Goal: Transaction & Acquisition: Book appointment/travel/reservation

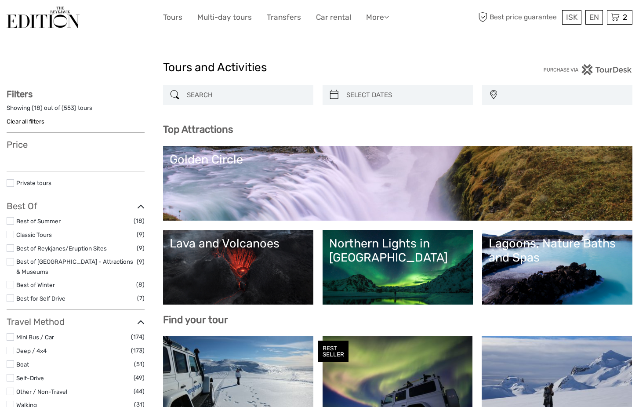
select select
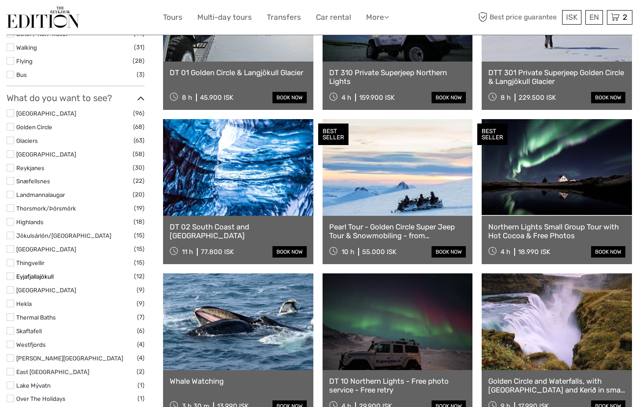
scroll to position [368, 0]
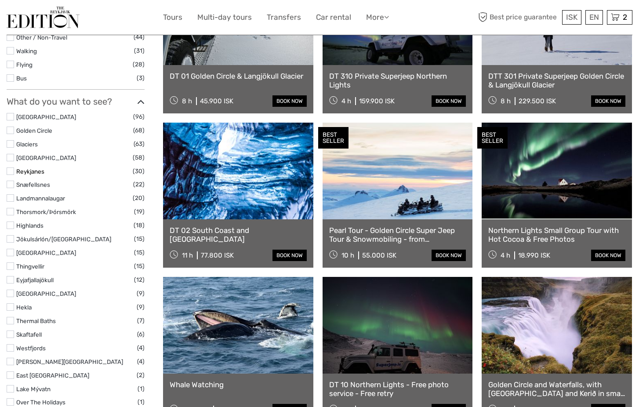
click at [31, 168] on link "Reykjanes" at bounding box center [30, 171] width 28 height 7
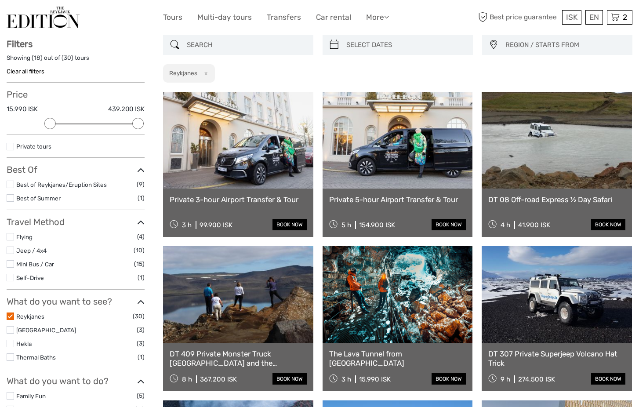
scroll to position [50, 0]
click at [31, 313] on link "Reykjanes" at bounding box center [30, 316] width 28 height 7
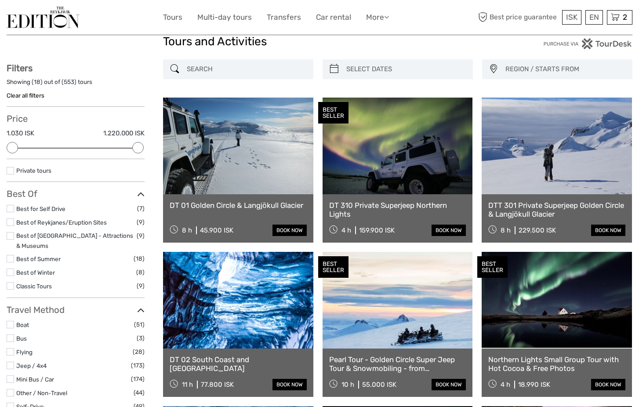
scroll to position [25, 0]
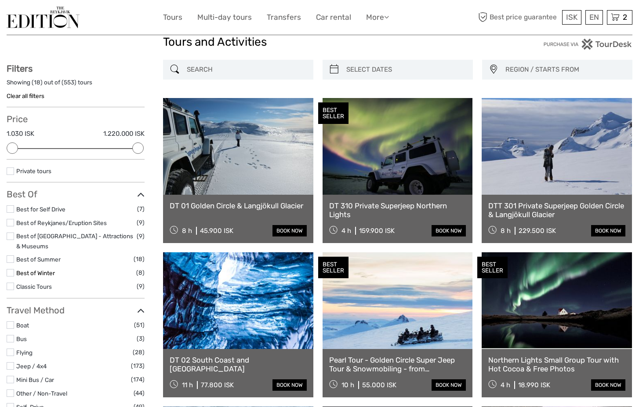
click at [47, 269] on link "Best of Winter" at bounding box center [35, 272] width 39 height 7
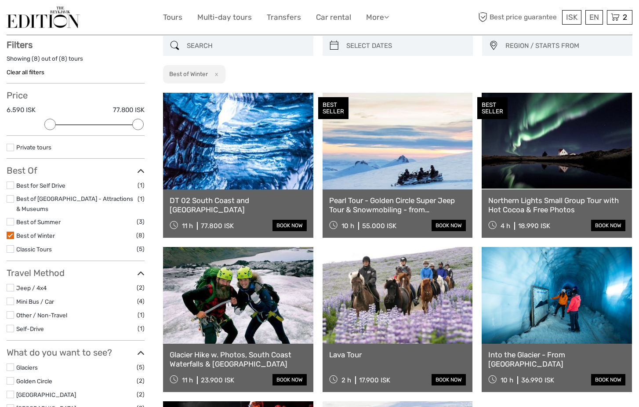
scroll to position [50, 0]
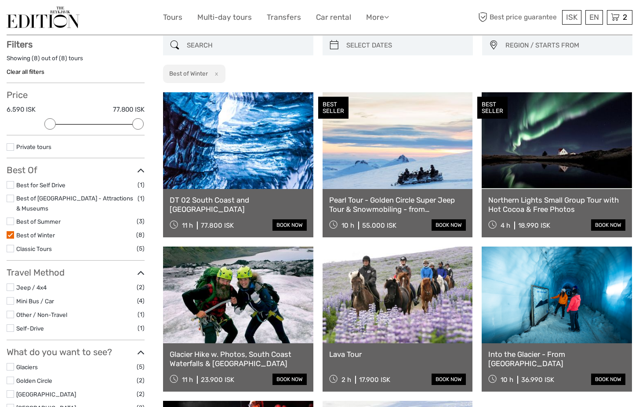
click at [230, 171] on link at bounding box center [238, 140] width 150 height 97
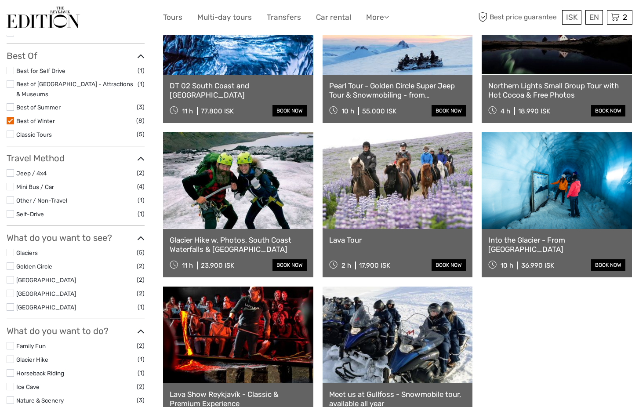
scroll to position [165, 0]
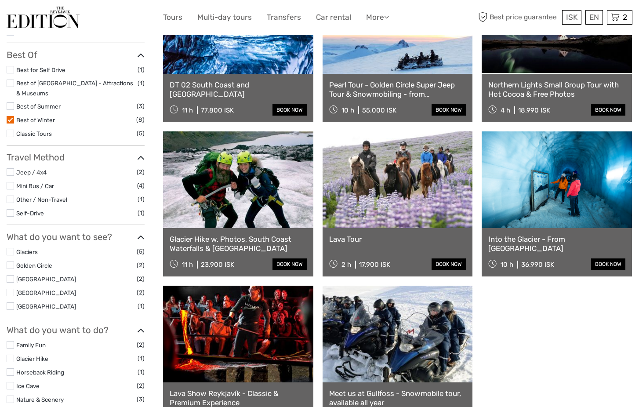
click at [12, 116] on label at bounding box center [10, 119] width 7 height 7
click at [0, 0] on input "checkbox" at bounding box center [0, 0] width 0 height 0
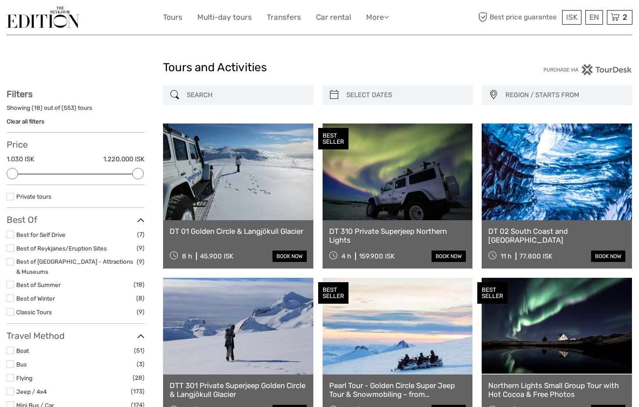
click at [235, 96] on input "search" at bounding box center [246, 94] width 126 height 15
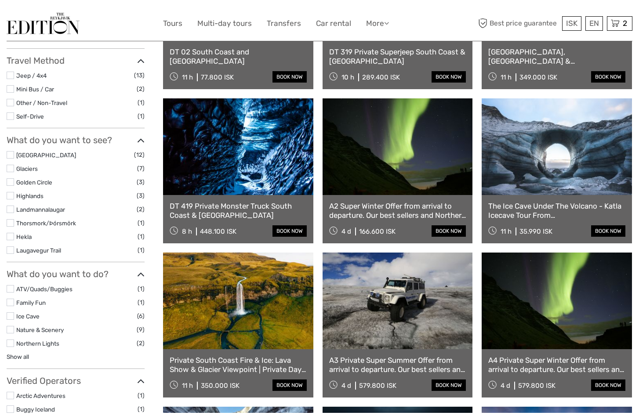
scroll to position [203, 0]
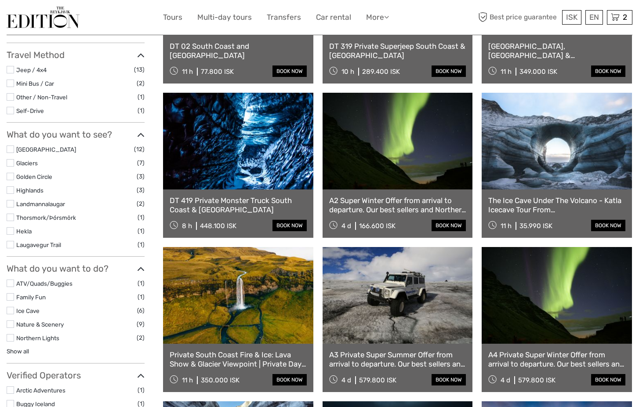
type input "katla"
click at [572, 148] on link at bounding box center [556, 141] width 150 height 97
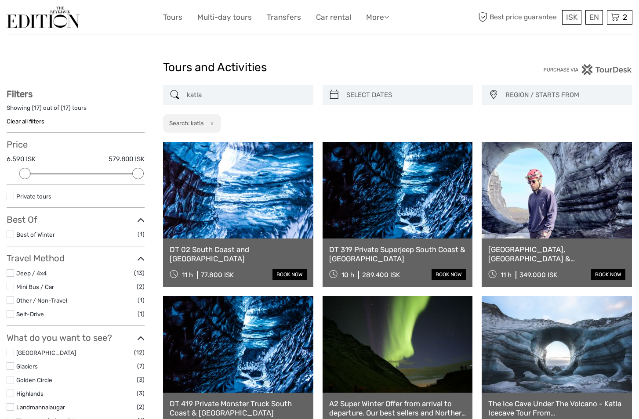
scroll to position [0, 0]
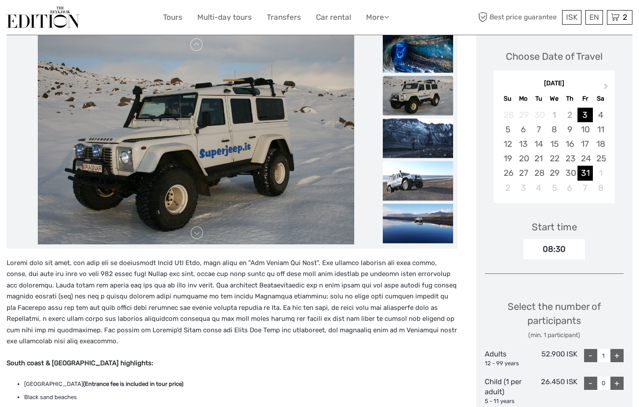
scroll to position [116, 0]
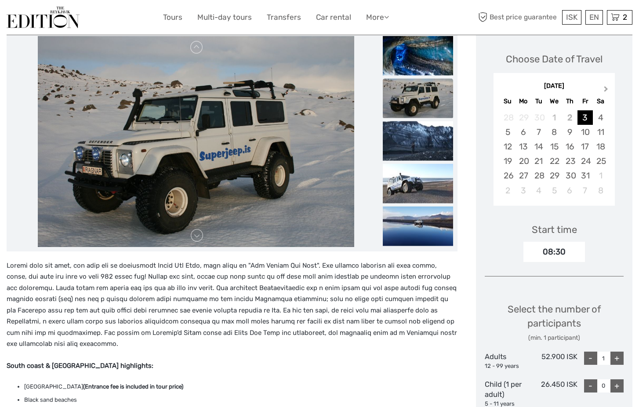
click at [606, 87] on span "Next Month" at bounding box center [606, 90] width 0 height 13
click at [519, 175] on div "29" at bounding box center [522, 175] width 15 height 14
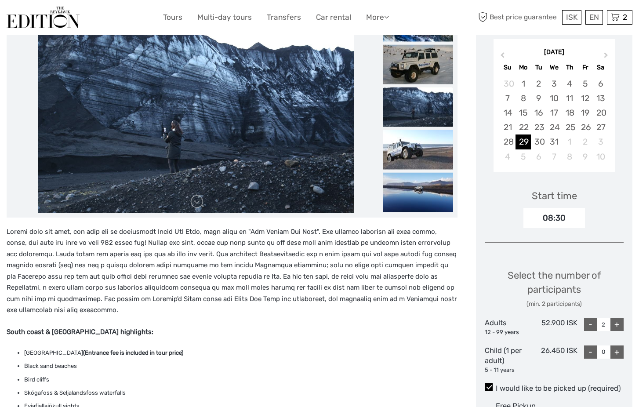
scroll to position [155, 0]
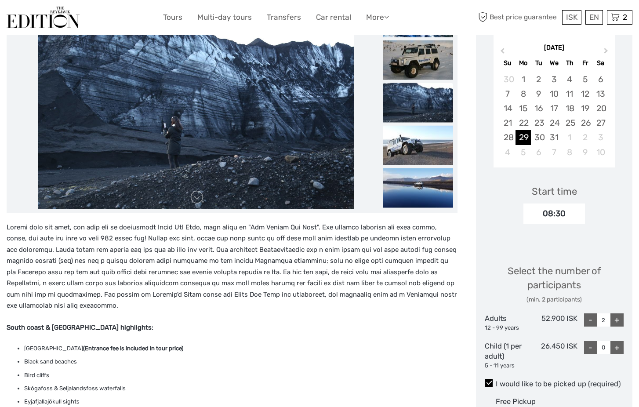
click at [617, 318] on div "+" at bounding box center [616, 319] width 13 height 13
type input "3"
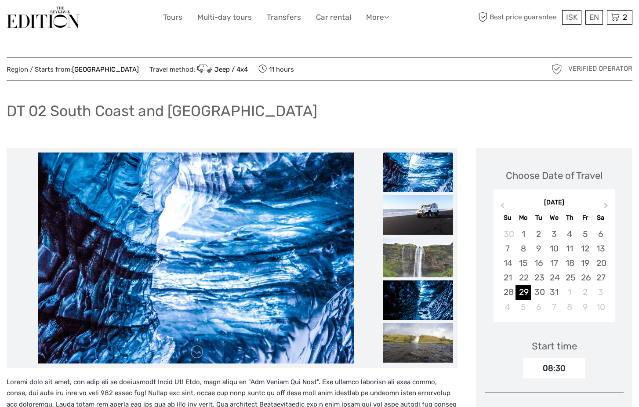
scroll to position [0, 0]
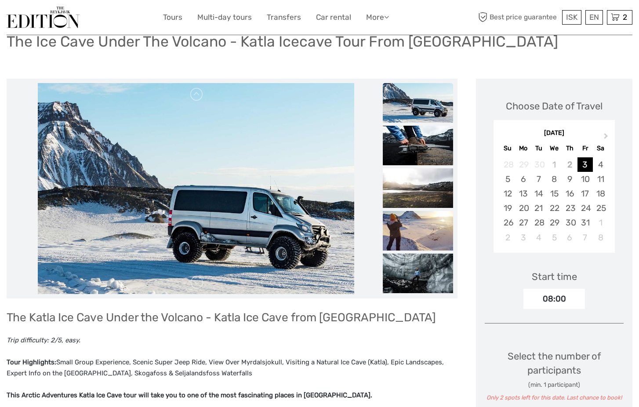
scroll to position [78, 0]
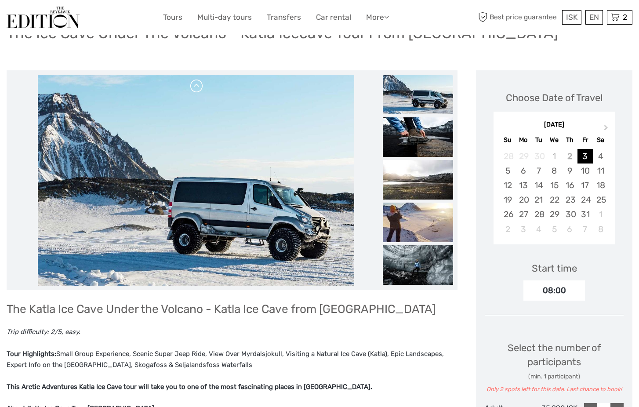
click at [196, 84] on link at bounding box center [197, 86] width 14 height 14
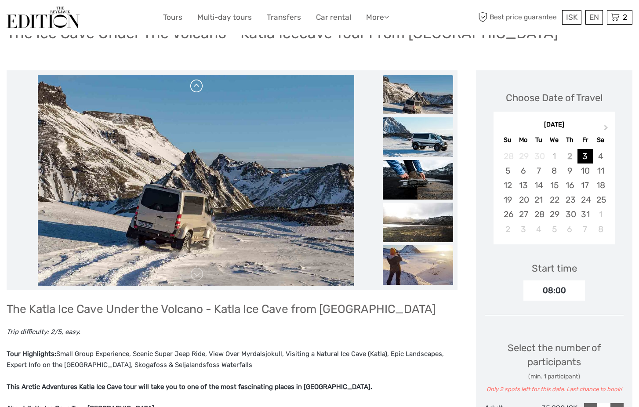
click at [196, 84] on link at bounding box center [197, 86] width 14 height 14
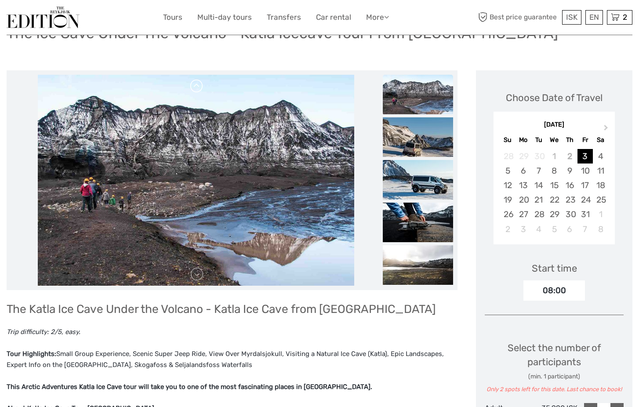
click at [196, 84] on link at bounding box center [197, 86] width 14 height 14
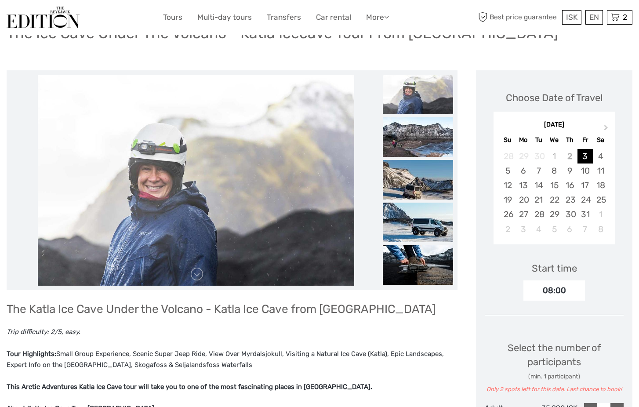
click at [196, 84] on link at bounding box center [197, 86] width 14 height 14
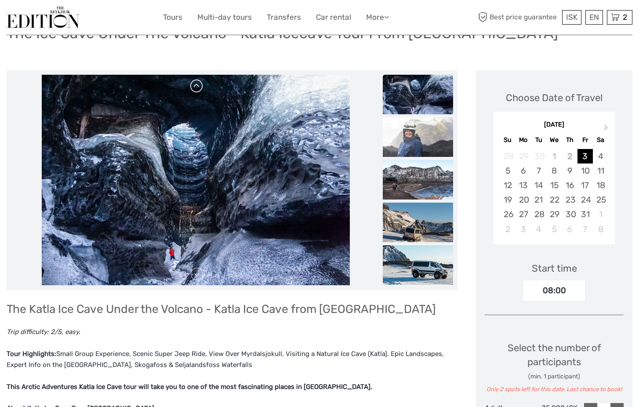
click at [196, 84] on link at bounding box center [197, 86] width 14 height 14
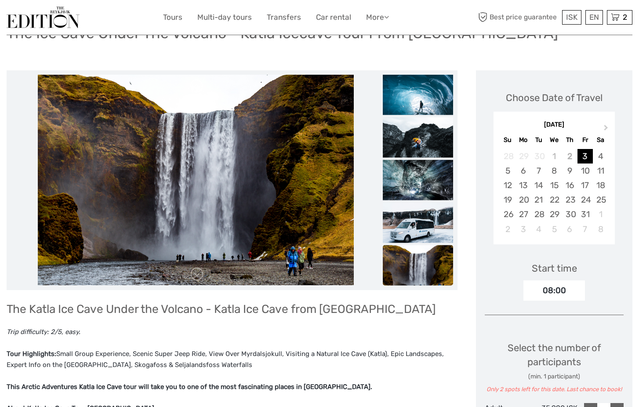
click at [196, 84] on link at bounding box center [197, 86] width 14 height 14
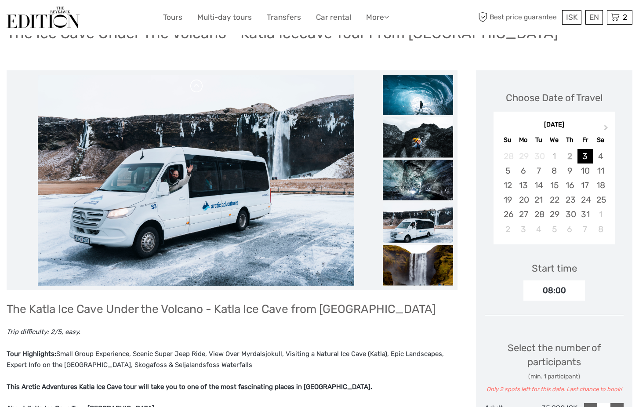
click at [196, 84] on link at bounding box center [197, 86] width 14 height 14
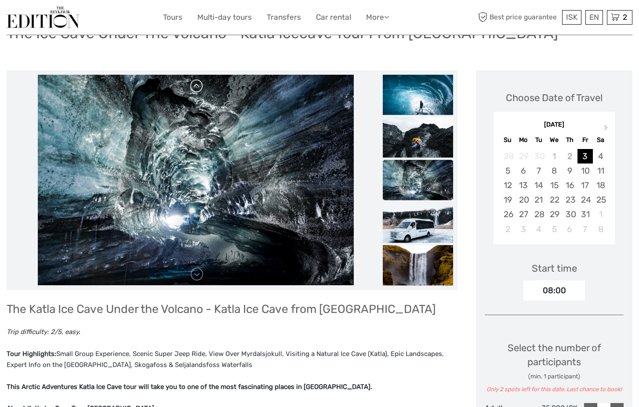
click at [196, 84] on link at bounding box center [197, 86] width 14 height 14
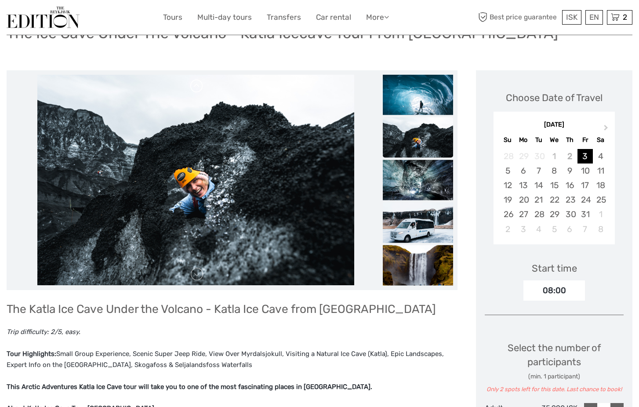
click at [196, 84] on link at bounding box center [197, 86] width 14 height 14
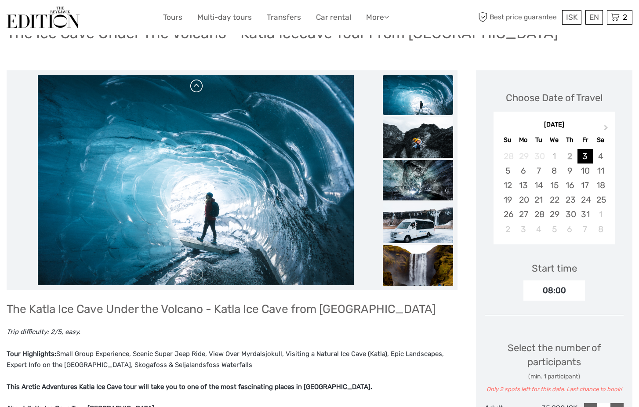
click at [196, 84] on link at bounding box center [197, 86] width 14 height 14
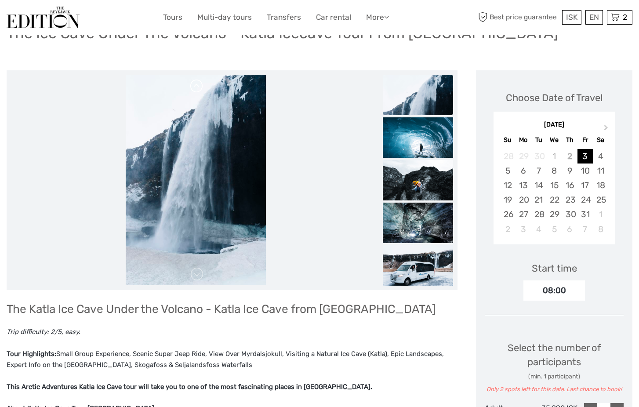
click at [196, 84] on link at bounding box center [197, 86] width 14 height 14
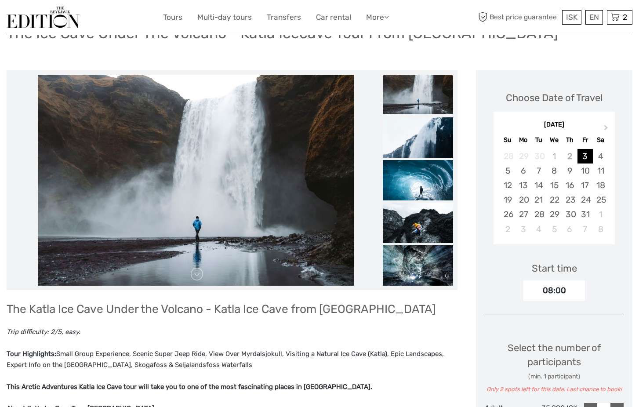
click at [196, 84] on link at bounding box center [197, 86] width 14 height 14
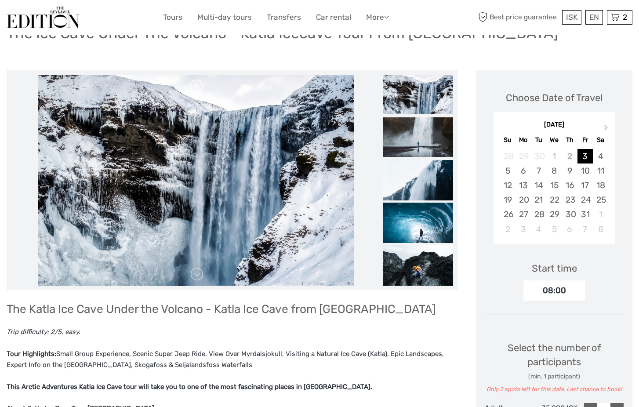
click at [196, 84] on link at bounding box center [197, 86] width 14 height 14
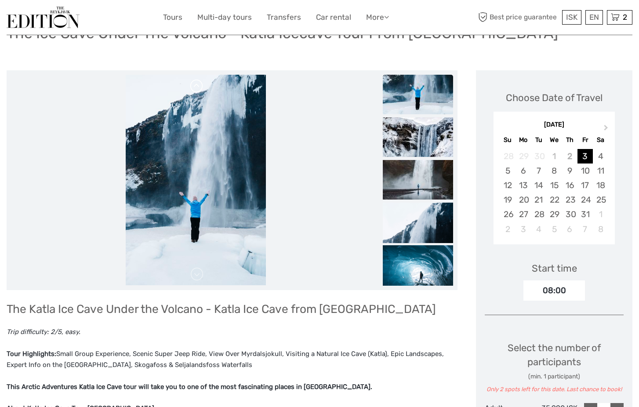
click at [196, 84] on link at bounding box center [197, 86] width 14 height 14
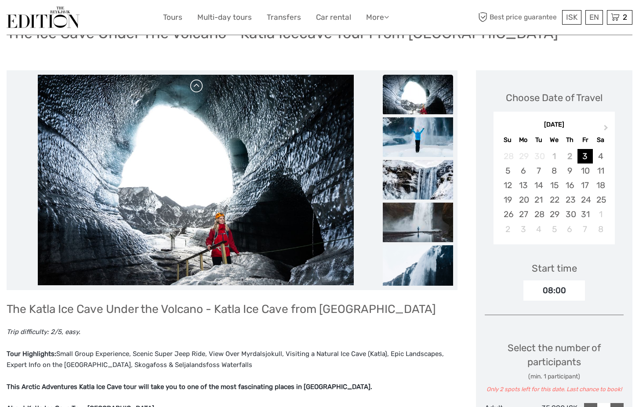
click at [196, 84] on link at bounding box center [197, 86] width 14 height 14
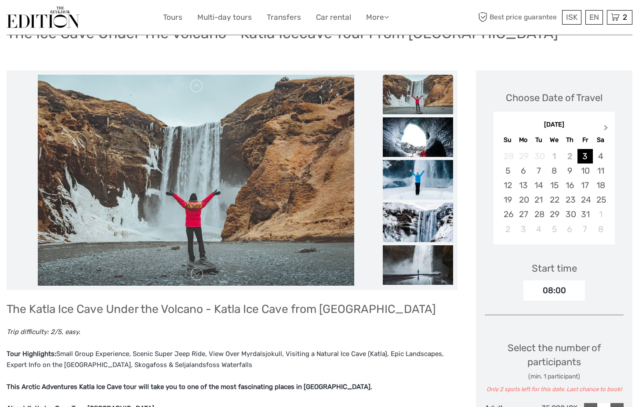
click at [607, 128] on button "Next Month" at bounding box center [607, 130] width 14 height 14
click at [524, 217] on div "29" at bounding box center [522, 214] width 15 height 14
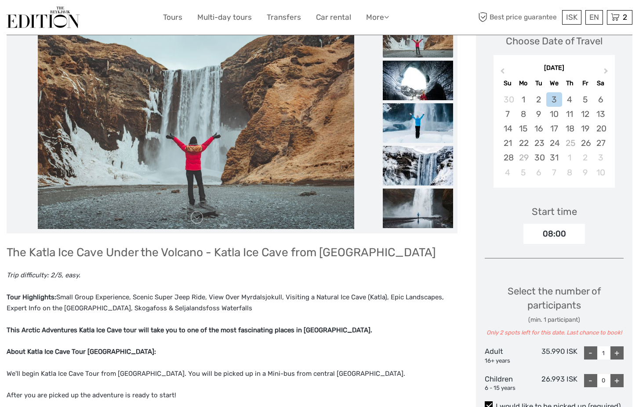
scroll to position [137, 0]
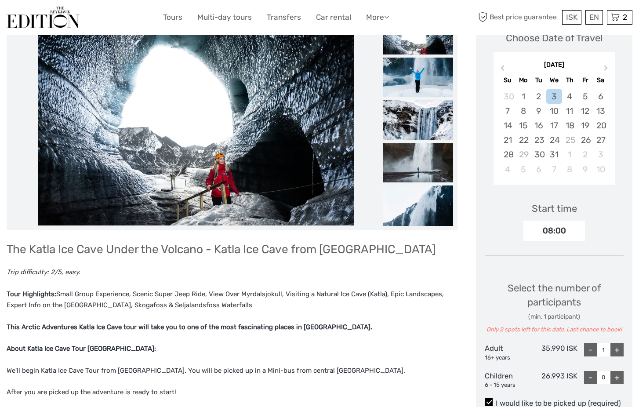
click at [618, 348] on div "+" at bounding box center [616, 349] width 13 height 13
type input "2"
click at [618, 348] on div "+" at bounding box center [616, 349] width 13 height 13
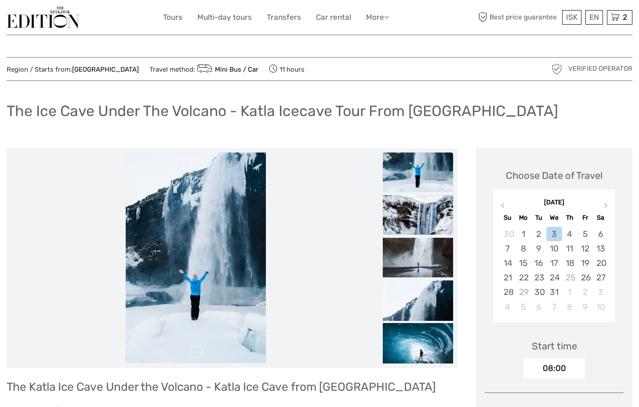
scroll to position [0, 0]
